Goal: Find specific page/section: Find specific page/section

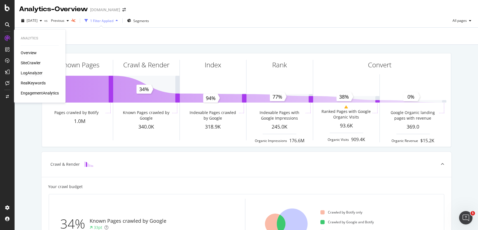
click at [28, 72] on div "LogAnalyzer" at bounding box center [32, 73] width 22 height 6
